Goal: Task Accomplishment & Management: Complete application form

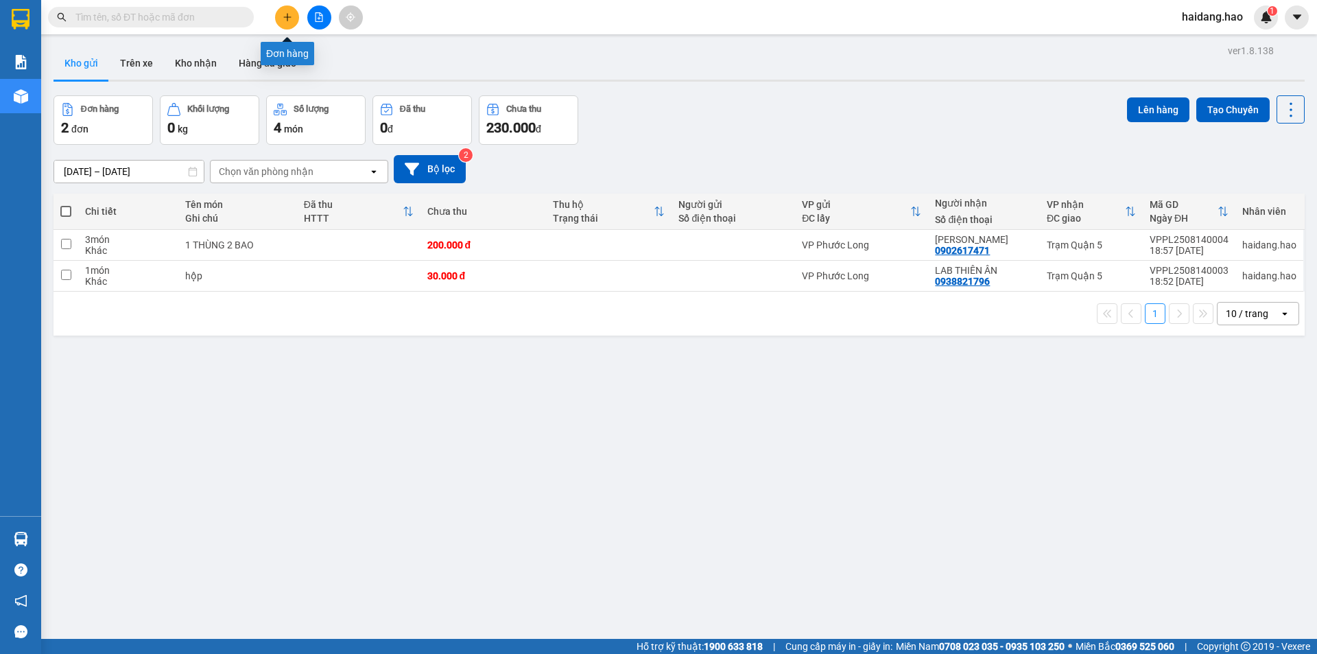
click at [288, 20] on icon "plus" at bounding box center [288, 17] width 10 height 10
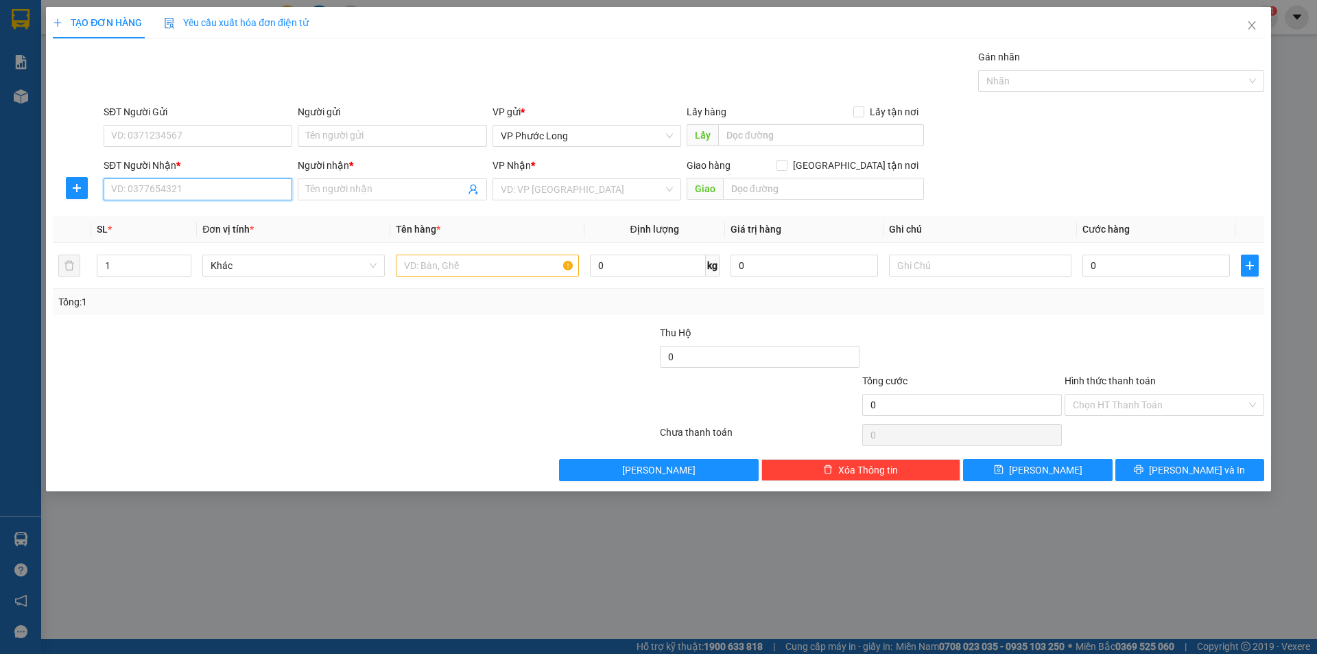
click at [222, 190] on input "SĐT Người Nhận *" at bounding box center [198, 189] width 189 height 22
click at [249, 191] on input "SĐT Người Nhận *" at bounding box center [198, 189] width 189 height 22
click at [245, 191] on input "SĐT Người Nhận *" at bounding box center [198, 189] width 189 height 22
click at [174, 187] on input "SĐT Người Nhận *" at bounding box center [198, 189] width 189 height 22
click at [225, 213] on div "0966898016 - [PERSON_NAME]" at bounding box center [198, 216] width 172 height 15
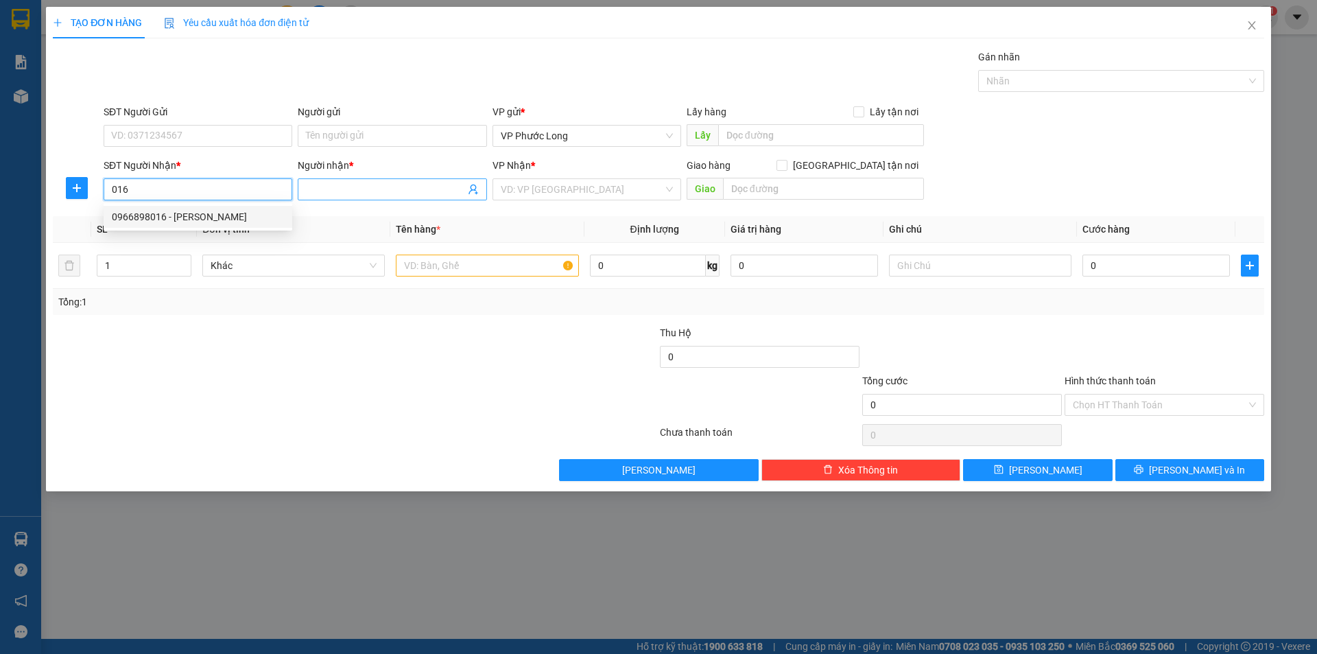
type input "0966898016"
type input "HOÀNG YẾN"
type input "40.000"
type input "0966898016"
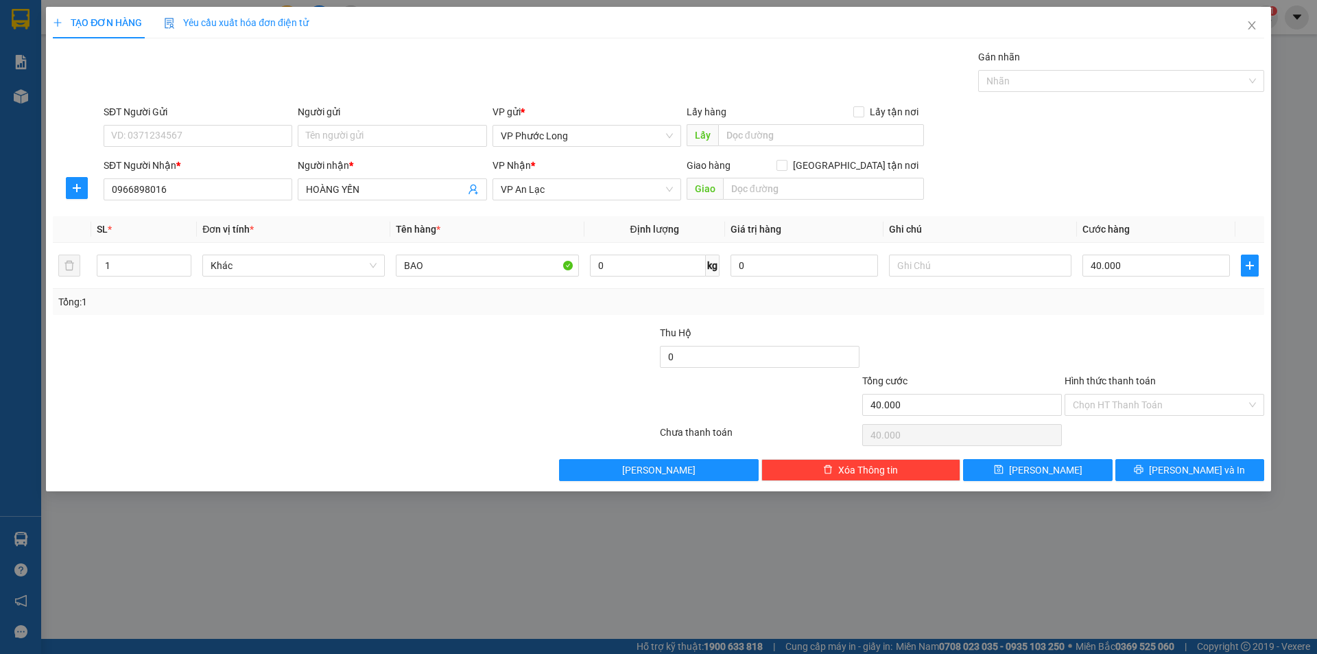
click at [1102, 167] on div "SĐT Người Nhận * 0966898016 0966898016 Người nhận * HOÀNG YẾN VP Nhận * VP An L…" at bounding box center [684, 182] width 1166 height 48
click at [499, 269] on input "BAO" at bounding box center [487, 266] width 182 height 22
click at [1200, 169] on div "SĐT Người Nhận * 0966898016 Người nhận * HOÀNG YẾN VP Nhận * VP An Lạc Giao hàn…" at bounding box center [684, 182] width 1166 height 48
click at [1144, 261] on input "40.000" at bounding box center [1156, 266] width 147 height 22
type input "0"
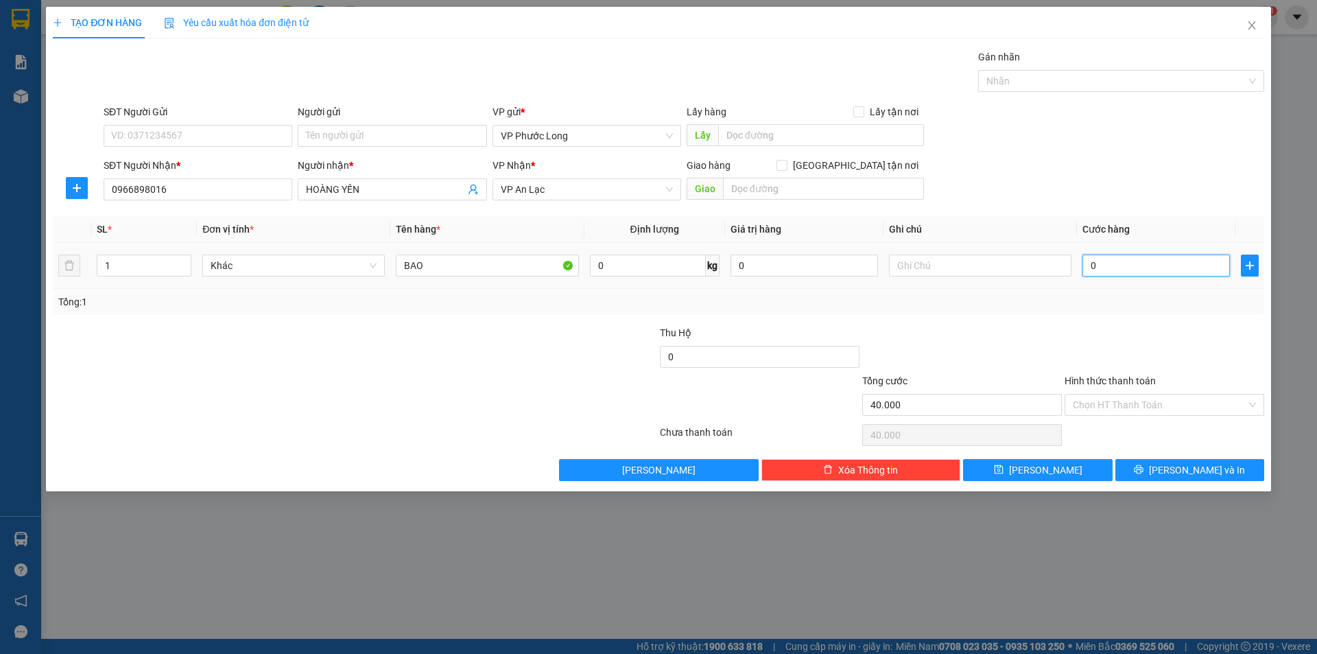
type input "0"
type input "6"
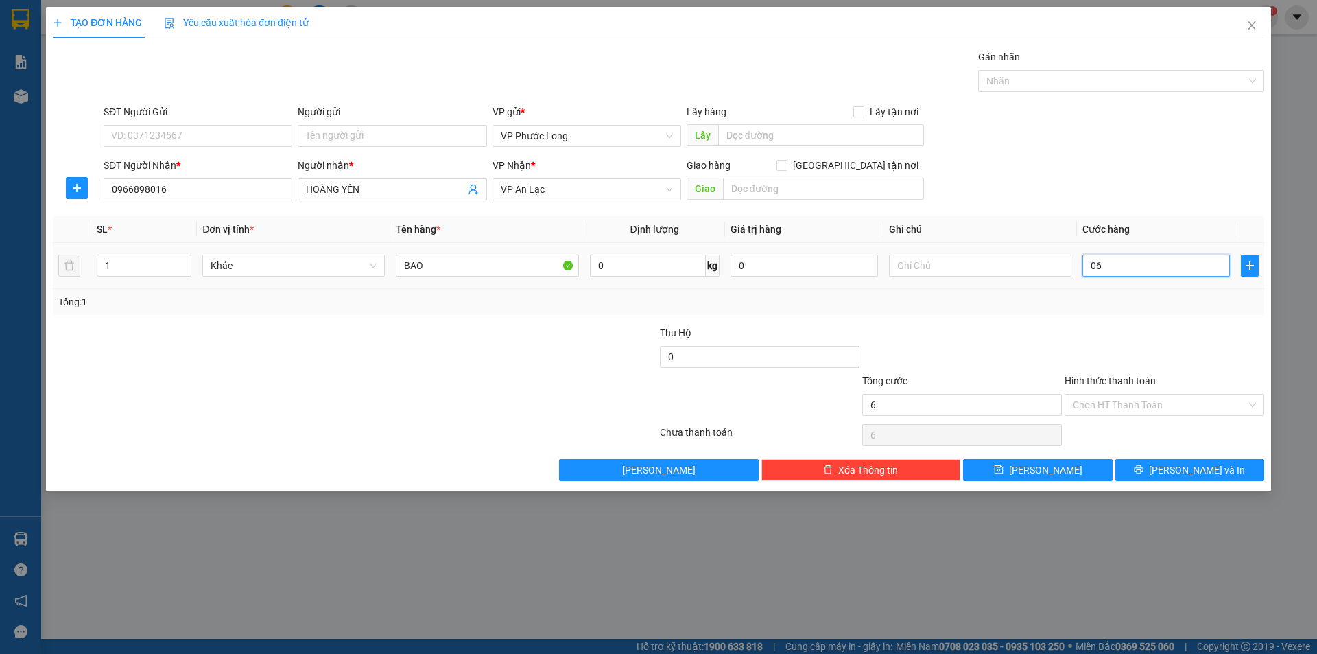
type input "060"
type input "60"
type input "060"
type input "60.000"
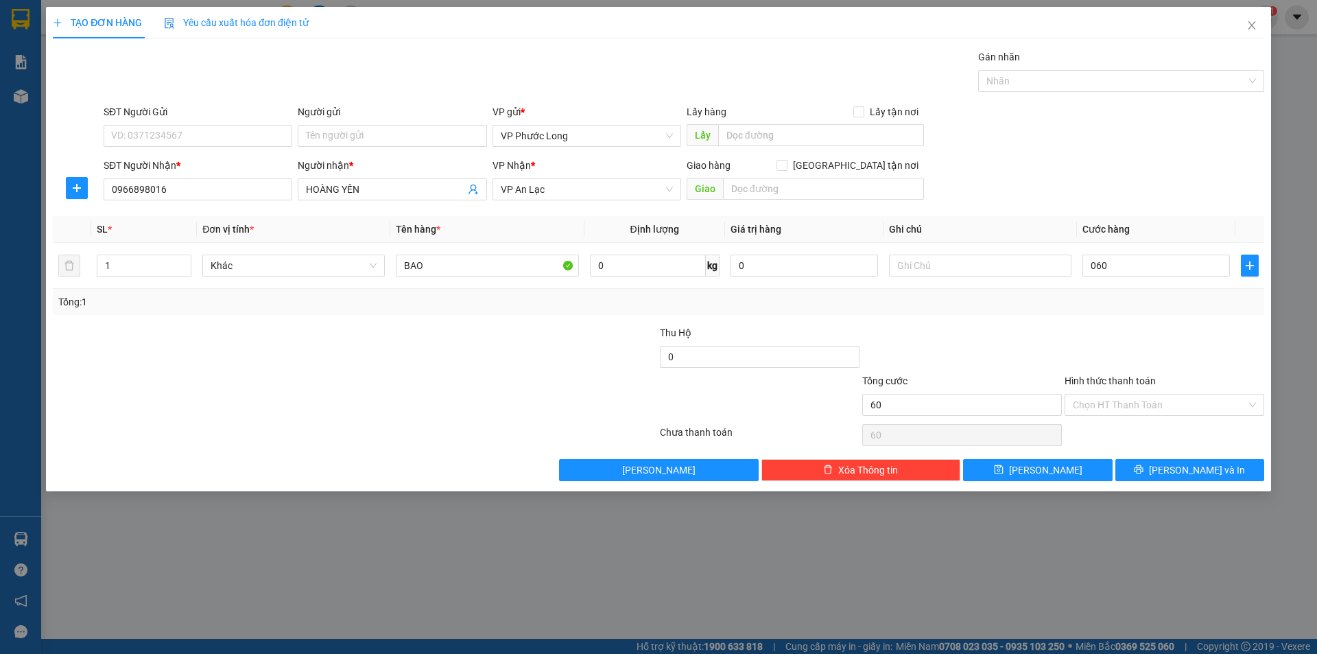
type input "60.000"
click at [1124, 325] on div at bounding box center [1164, 349] width 202 height 48
click at [1183, 470] on span "[PERSON_NAME] và In" at bounding box center [1197, 469] width 96 height 15
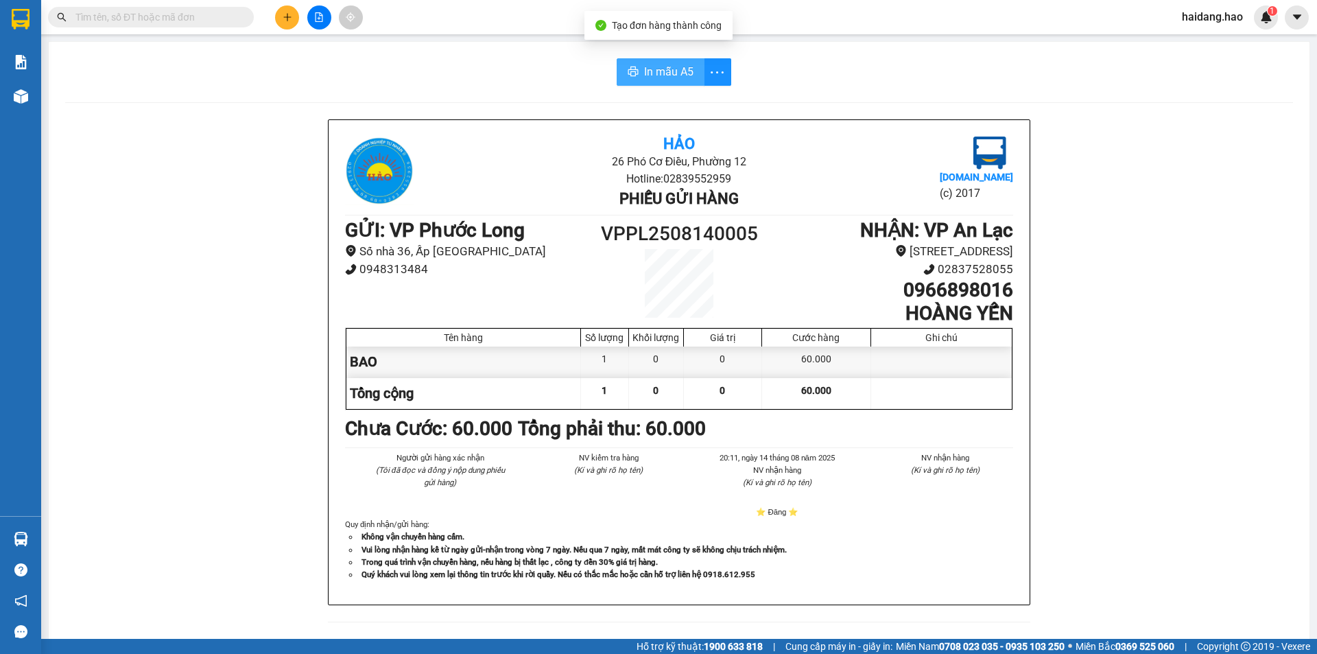
click at [650, 73] on span "In mẫu A5" at bounding box center [668, 71] width 49 height 17
click at [1218, 214] on div "Hảo 26 Phó Cơ Điều, Phường 12 Hotline: 02839552959 Phiếu gửi hàng [DOMAIN_NAME]…" at bounding box center [679, 601] width 1228 height 965
drag, startPoint x: 1196, startPoint y: 217, endPoint x: 1192, endPoint y: 204, distance: 13.5
click at [1194, 215] on div "Hảo 26 Phó Cơ Điều, Phường 12 Hotline: 02839552959 Phiếu gửi hàng [DOMAIN_NAME]…" at bounding box center [679, 601] width 1228 height 965
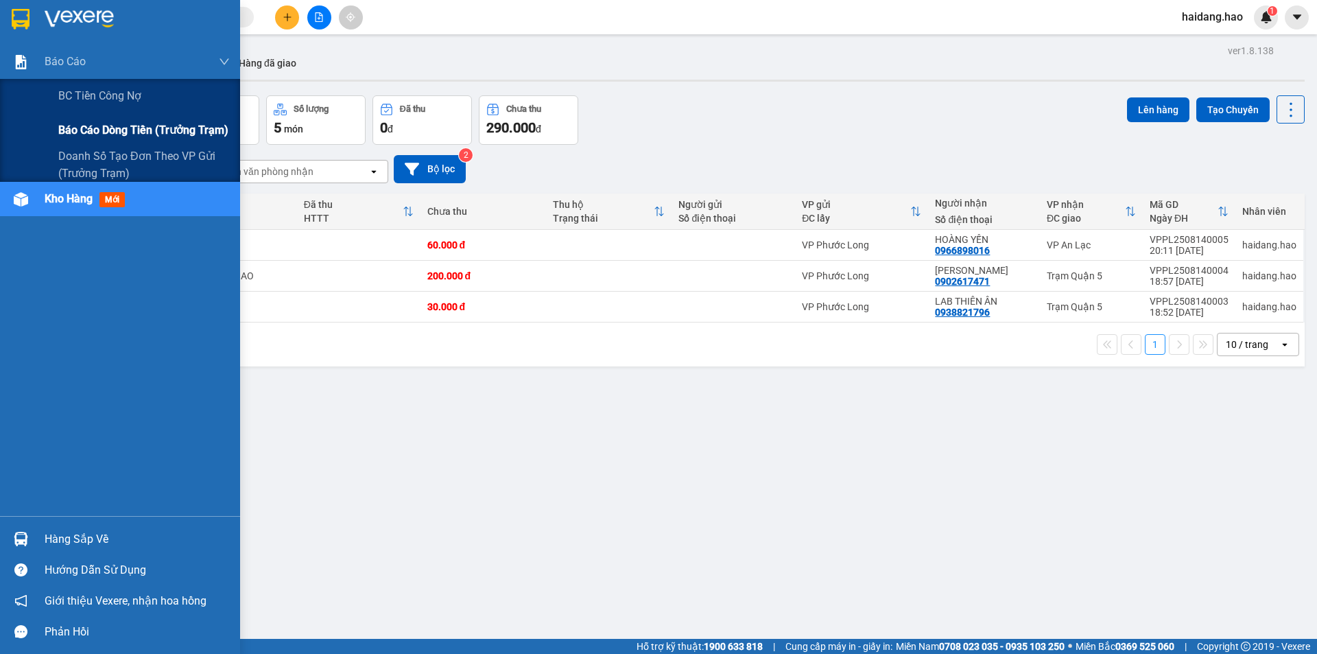
click at [139, 131] on span "Báo cáo dòng tiền (trưởng trạm)" at bounding box center [143, 129] width 170 height 17
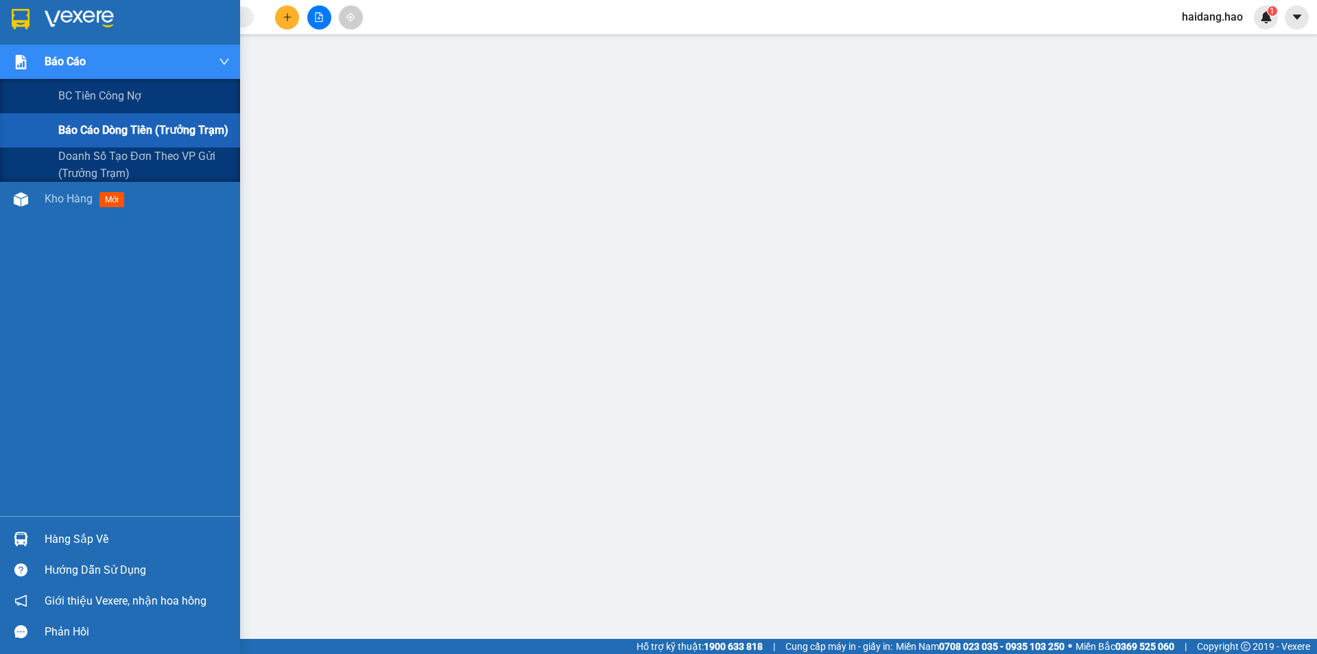
click at [115, 126] on span "Báo cáo dòng tiền (trưởng trạm)" at bounding box center [143, 129] width 170 height 17
click at [51, 61] on span "Báo cáo" at bounding box center [65, 61] width 41 height 17
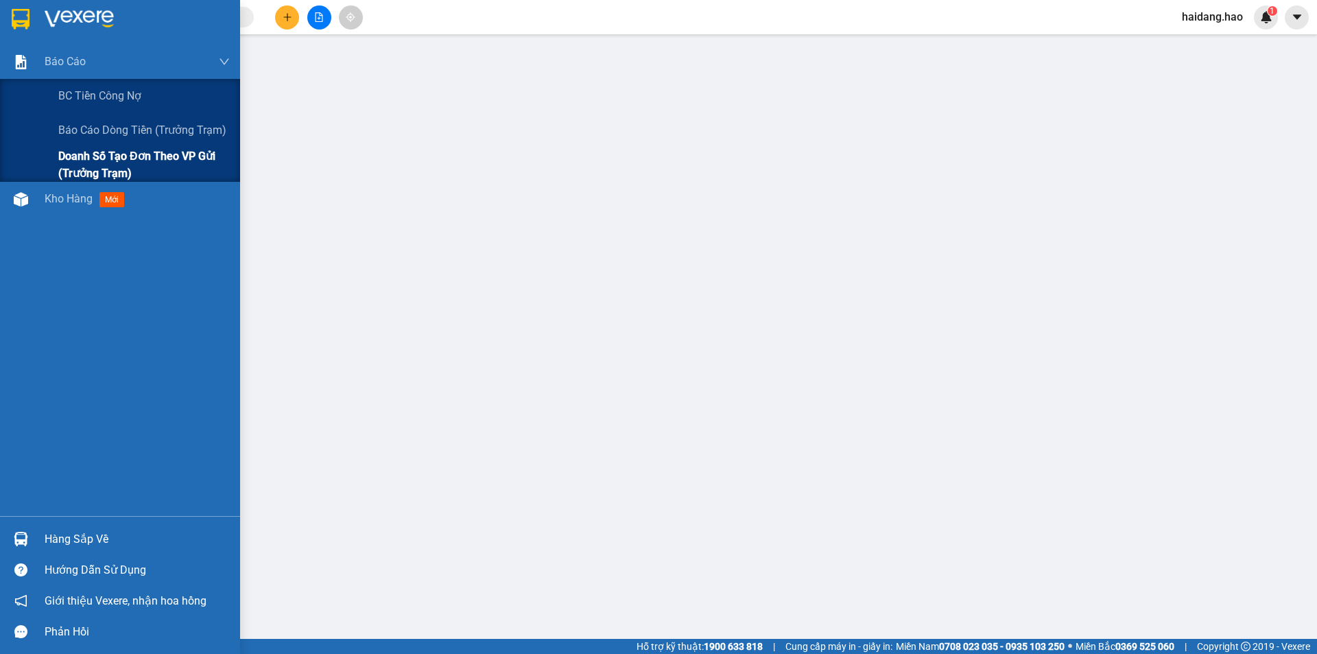
click at [117, 166] on span "Doanh số tạo đơn theo VP gửi (trưởng trạm)" at bounding box center [144, 164] width 172 height 34
